Goal: Check status

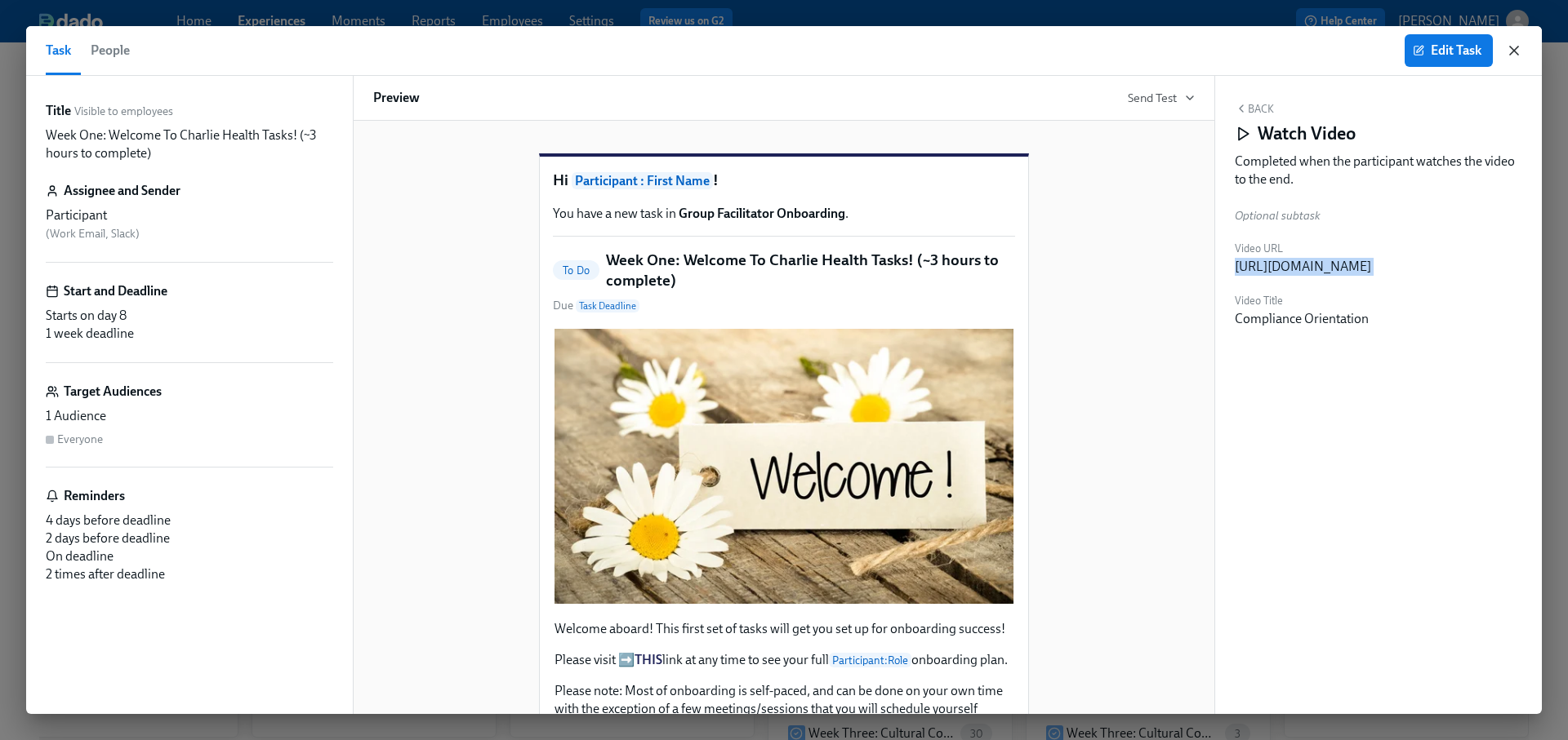
scroll to position [2121, 0]
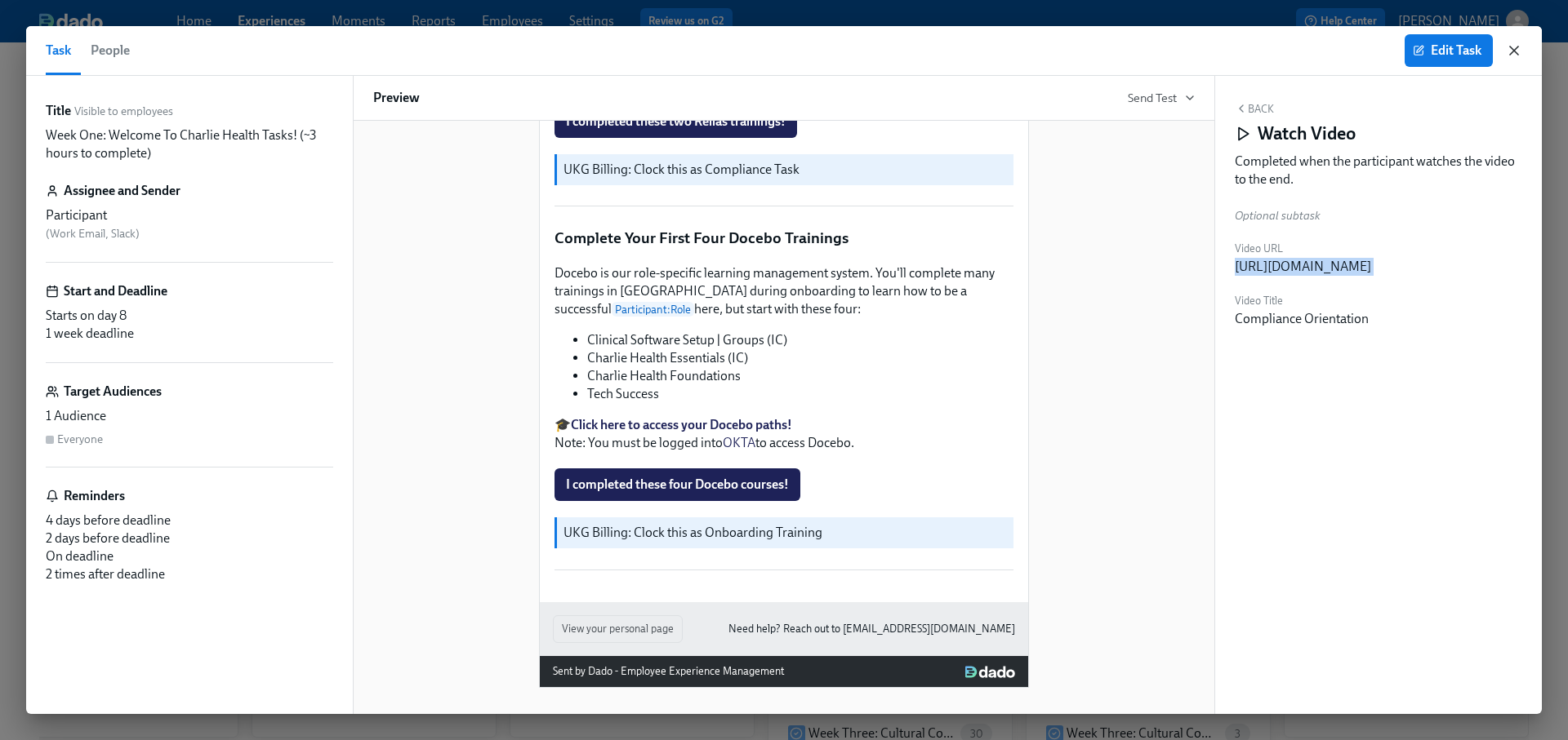
click at [1511, 53] on icon "button" at bounding box center [1513, 50] width 8 height 8
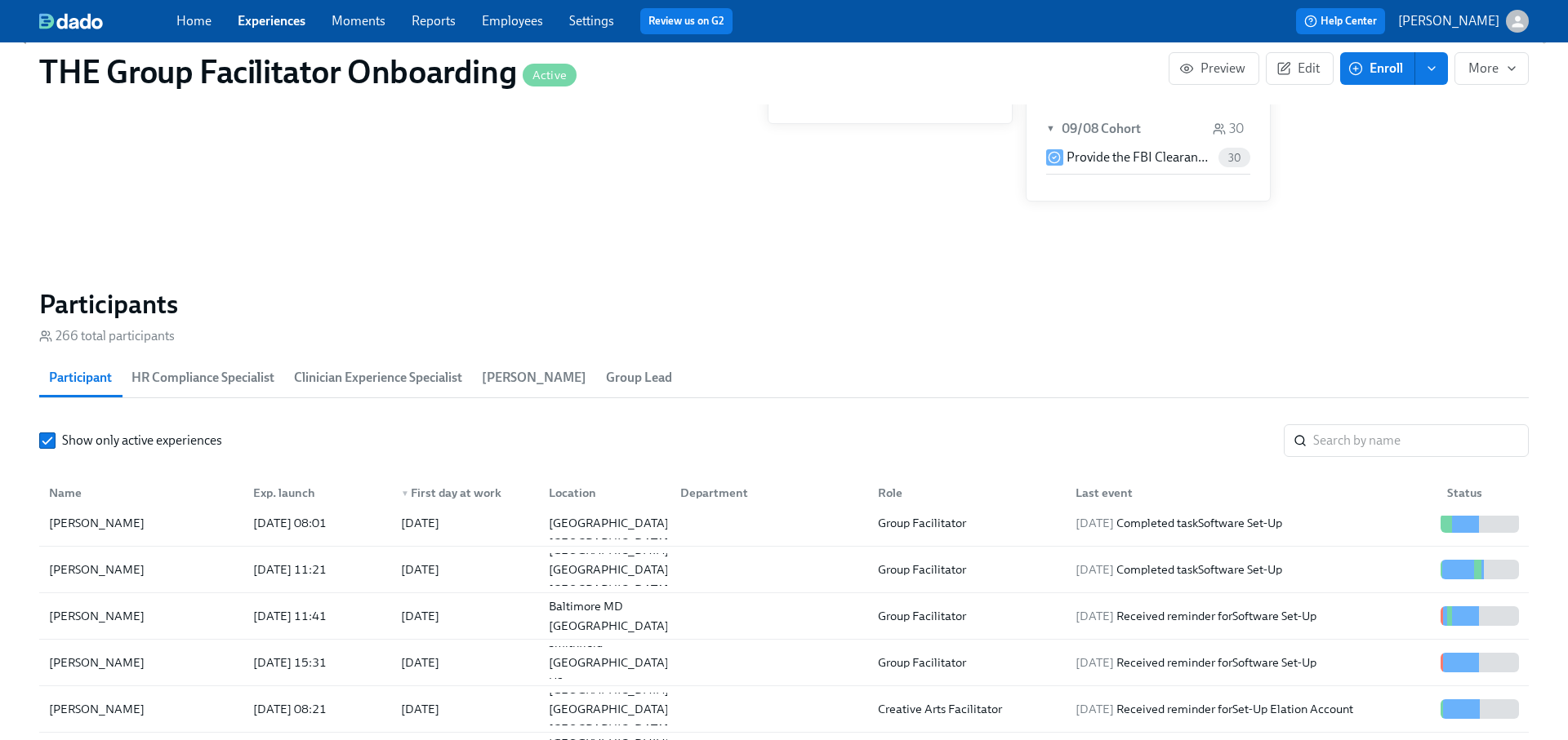
scroll to position [229, 0]
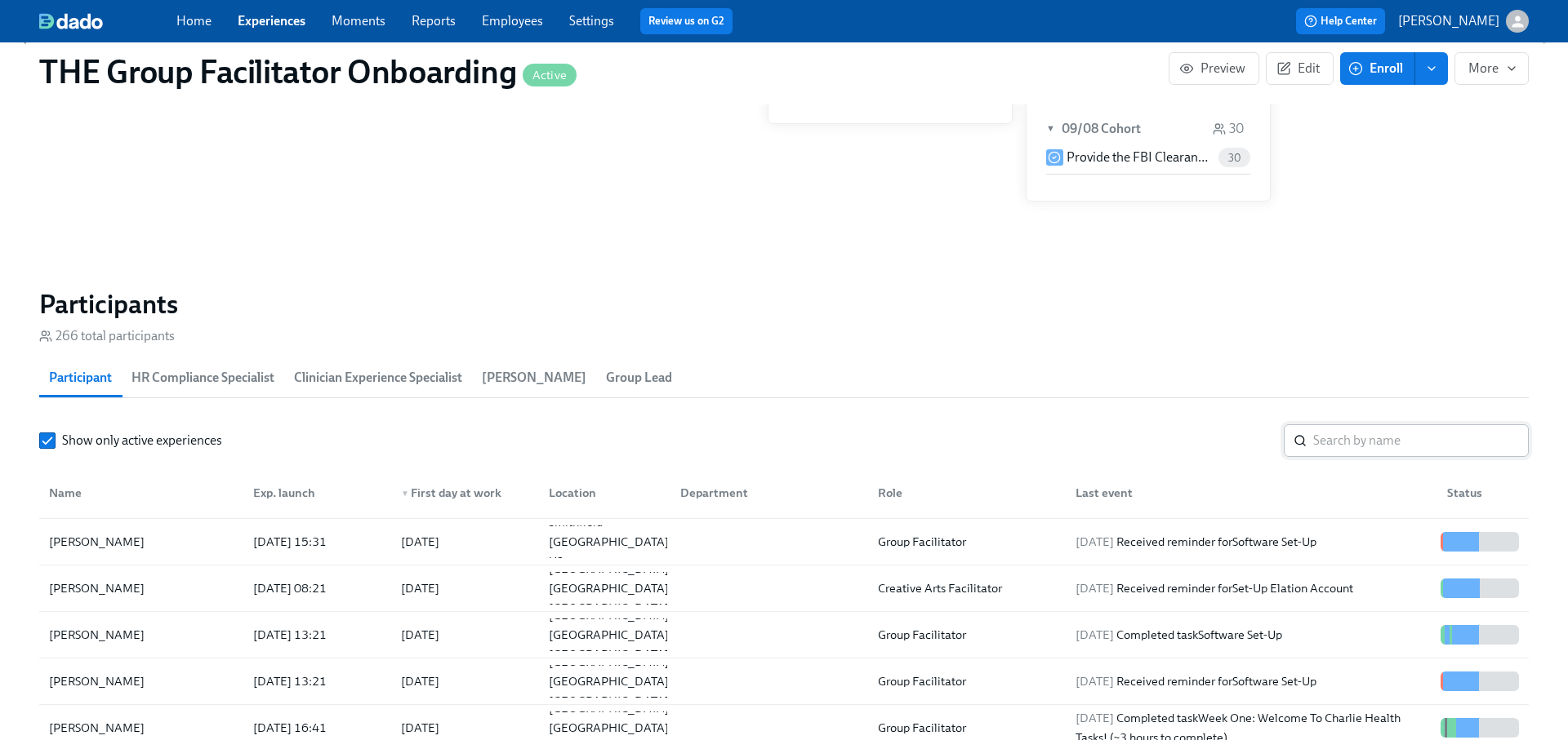
click at [1353, 441] on input "search" at bounding box center [1421, 440] width 216 height 33
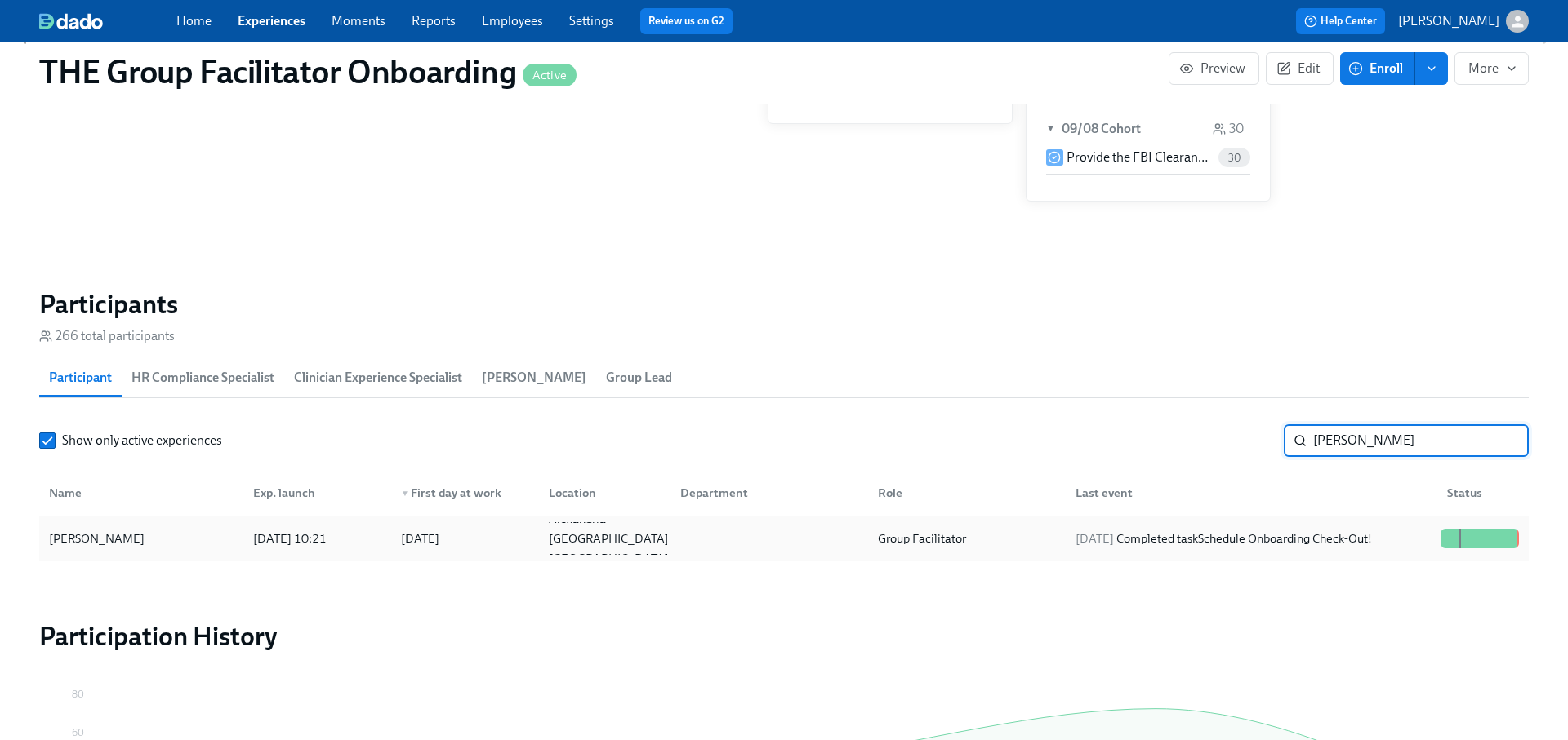
type input "[PERSON_NAME]"
click at [1312, 547] on div "[DATE] Completed task Schedule Onboarding Check-Out!" at bounding box center [1224, 539] width 310 height 20
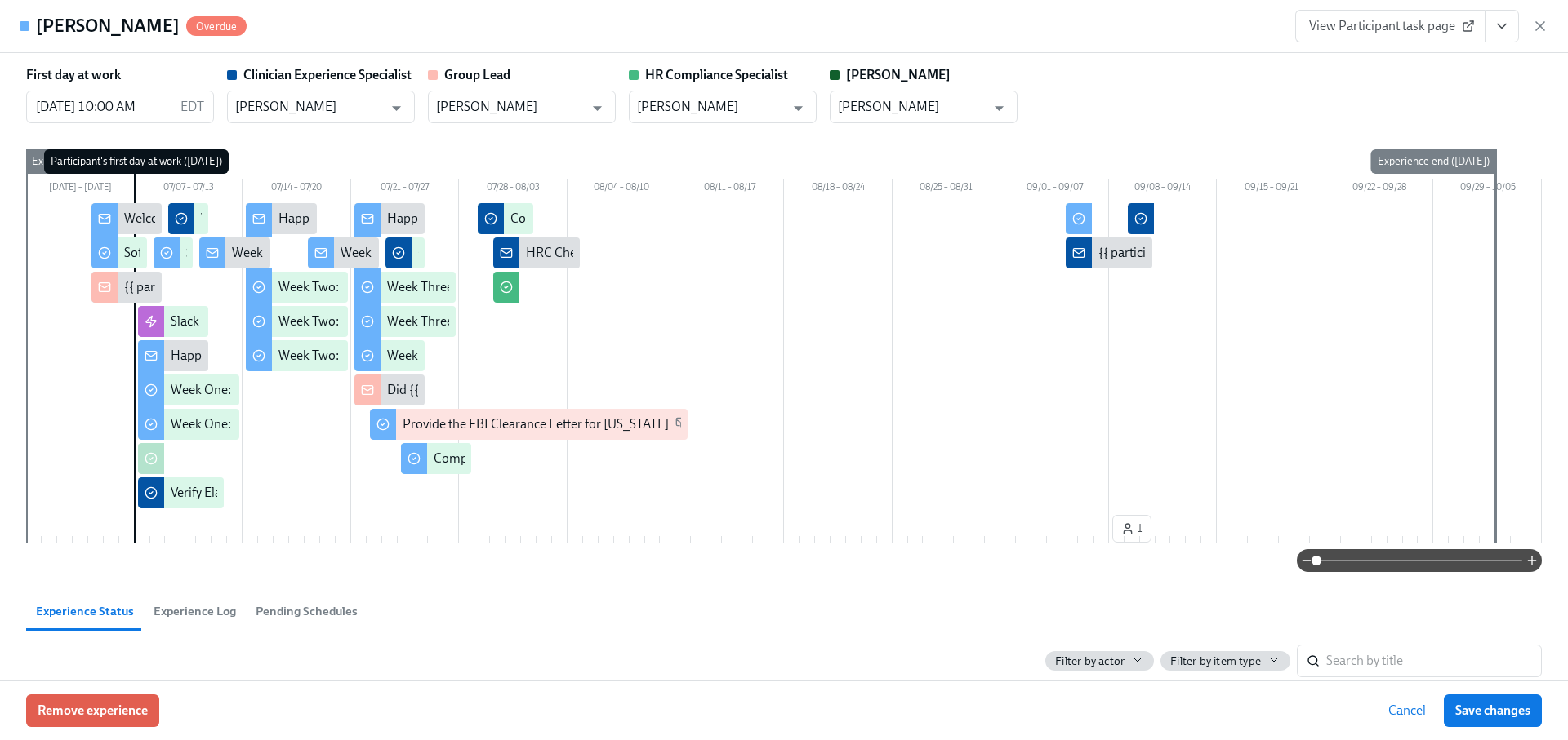
click at [1507, 34] on icon "View task page" at bounding box center [1501, 26] width 16 height 16
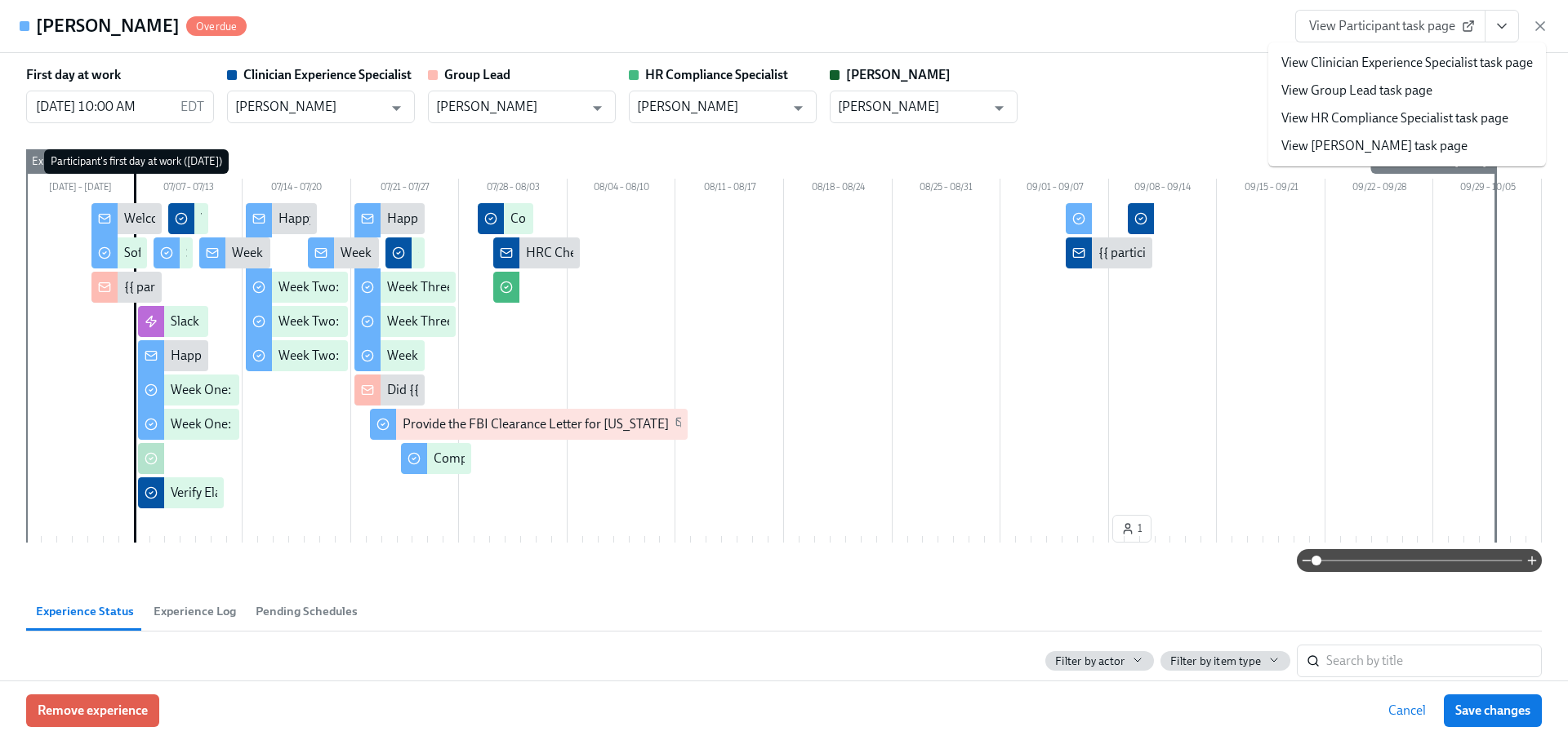
click at [1415, 62] on link "View Clinician Experience Specialist task page" at bounding box center [1406, 63] width 251 height 18
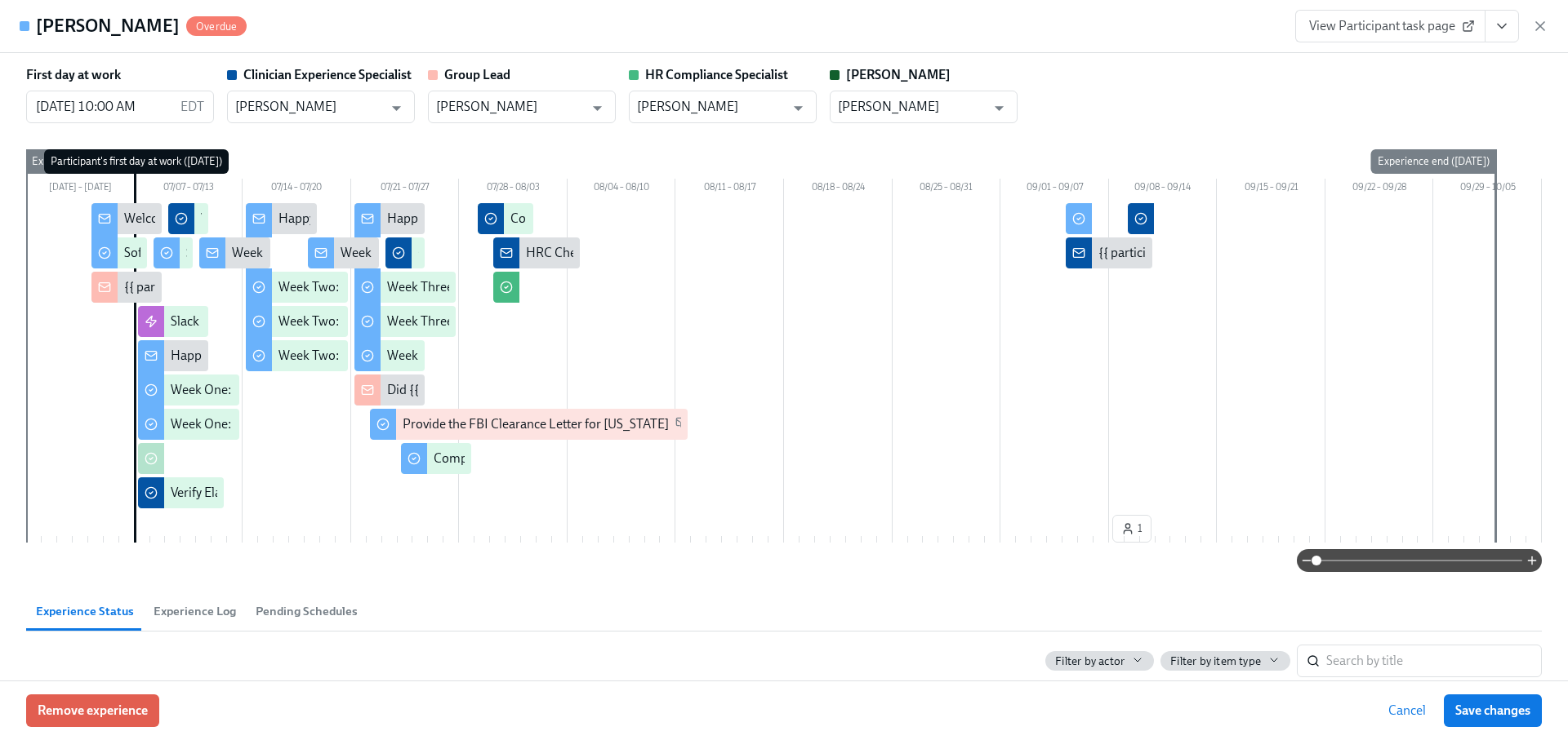
click at [1540, 19] on icon "button" at bounding box center [1540, 26] width 16 height 16
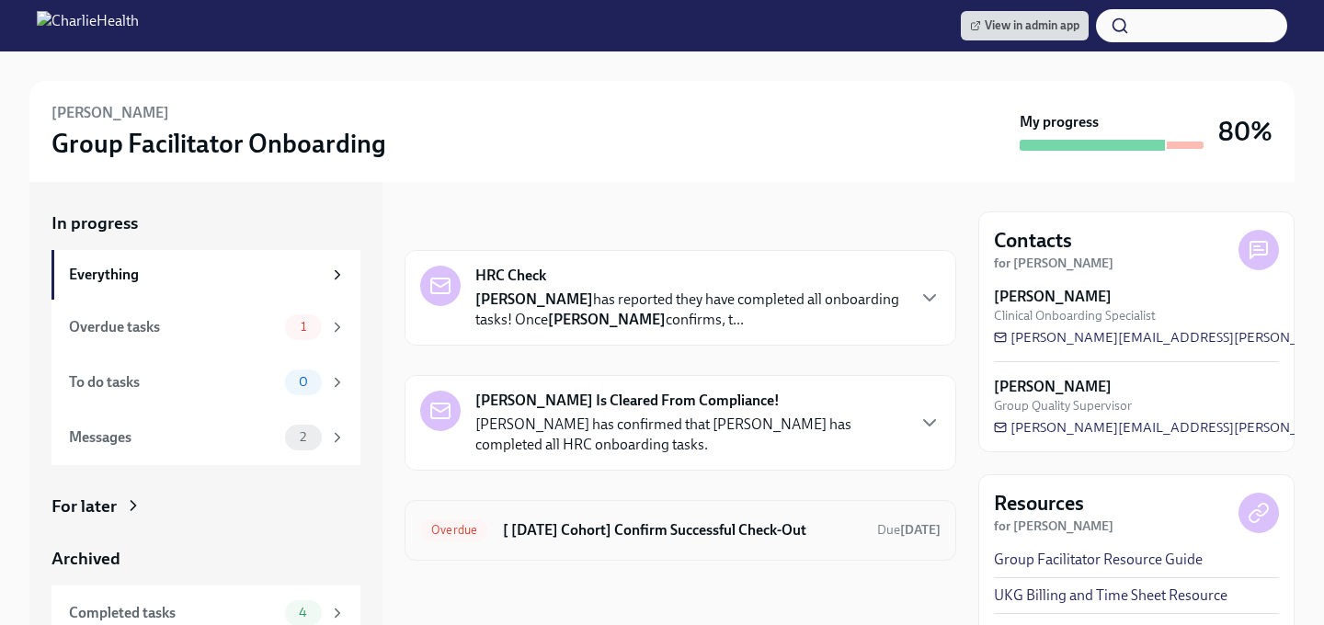
click at [608, 528] on h6 "[ [DATE] Cohort] Confirm Successful Check-Out" at bounding box center [683, 530] width 360 height 20
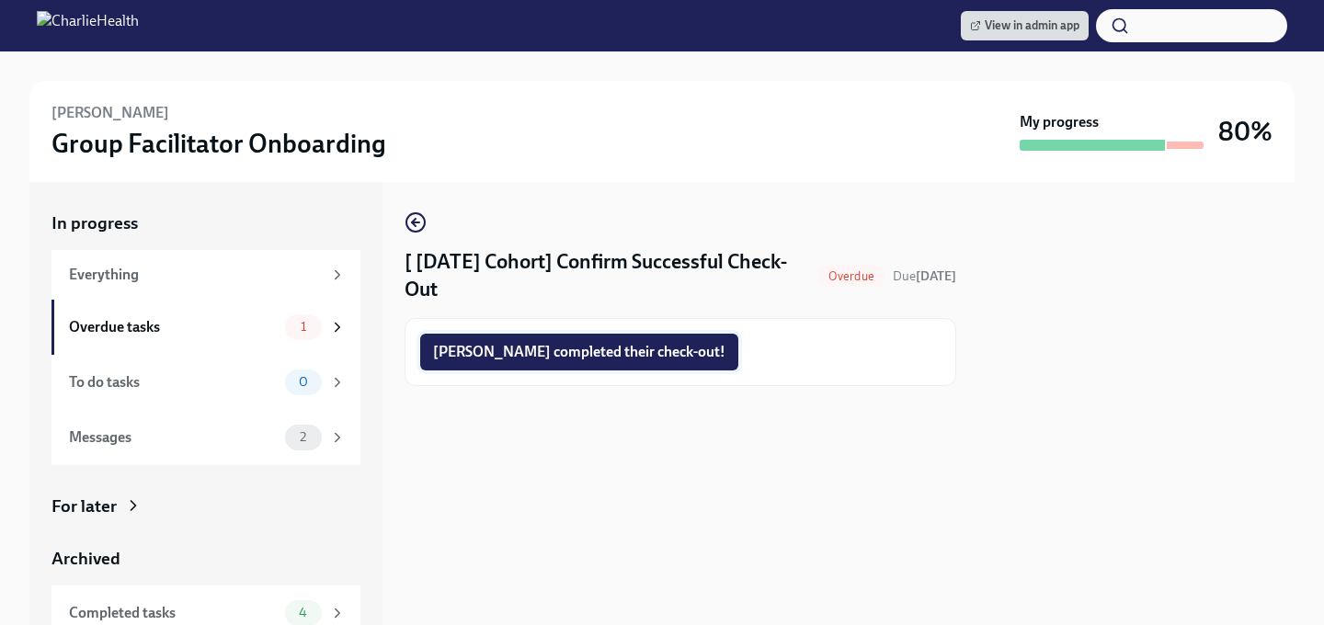
click at [542, 356] on span "Jordan completed their check-out!" at bounding box center [579, 352] width 292 height 18
